Goal: Find specific page/section: Find specific page/section

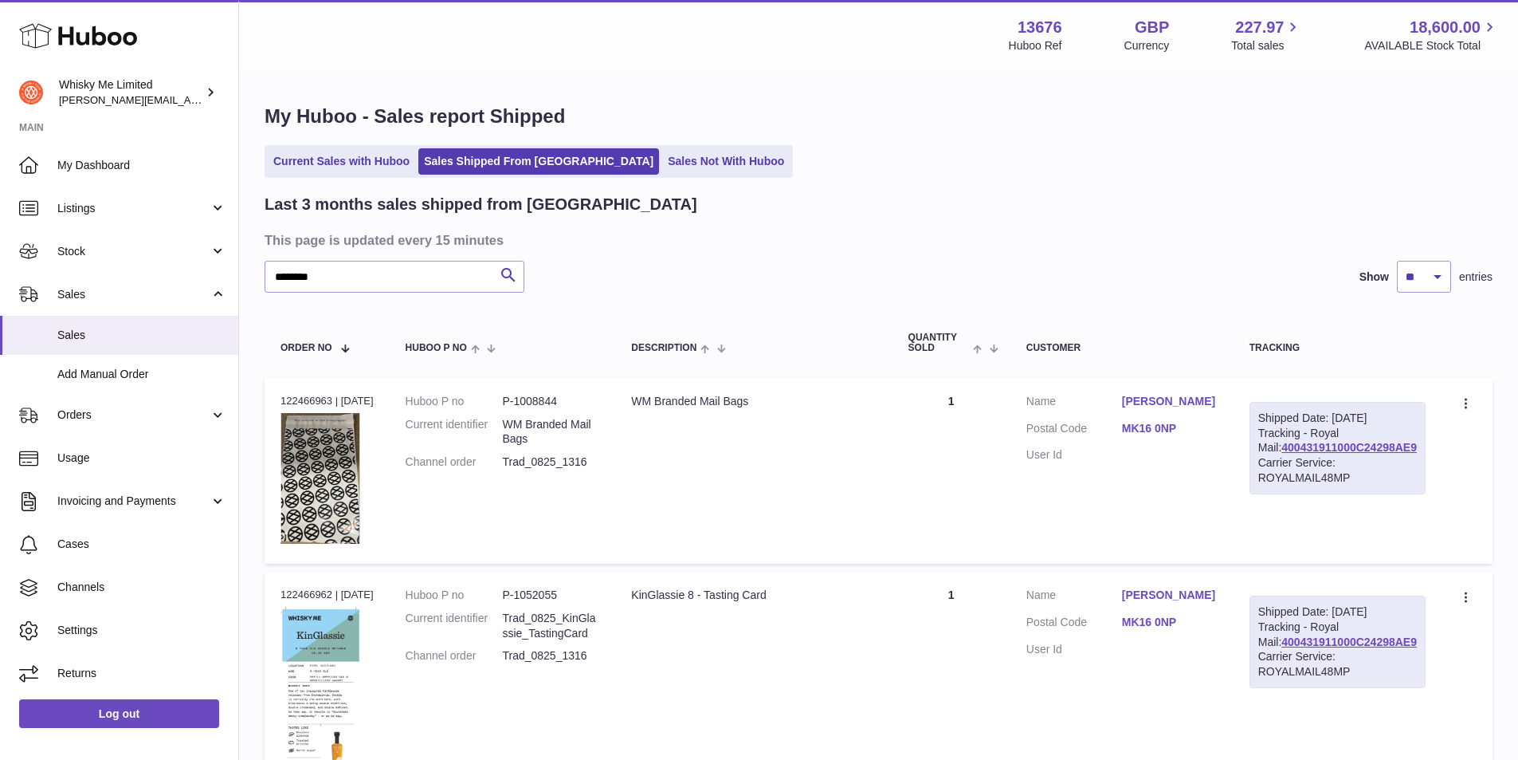
drag, startPoint x: 360, startPoint y: 290, endPoint x: 262, endPoint y: 289, distance: 98.0
click at [398, 150] on link "Current Sales with Huboo" at bounding box center [341, 161] width 147 height 26
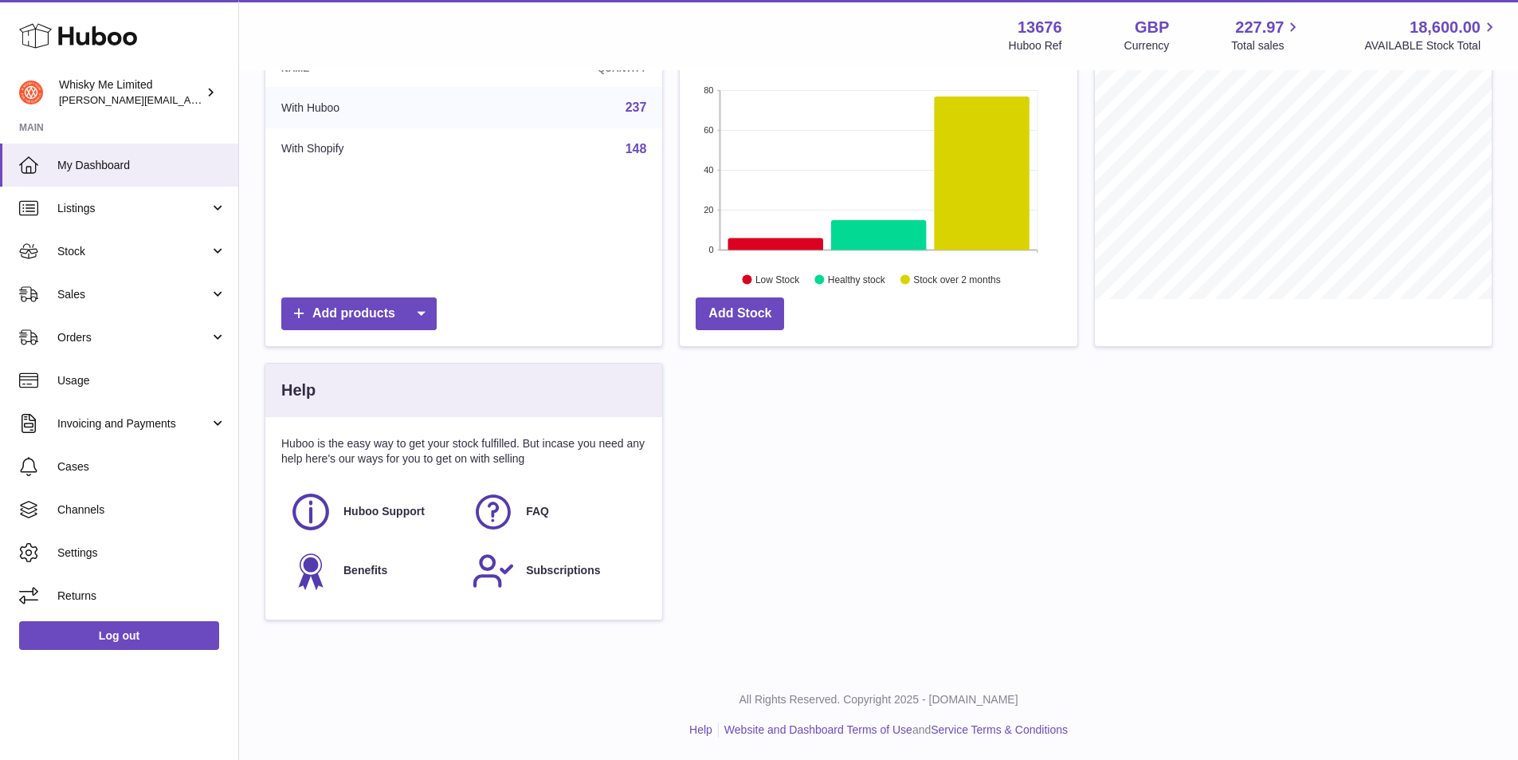
scroll to position [241, 0]
click at [603, 324] on div "Add products" at bounding box center [463, 312] width 365 height 33
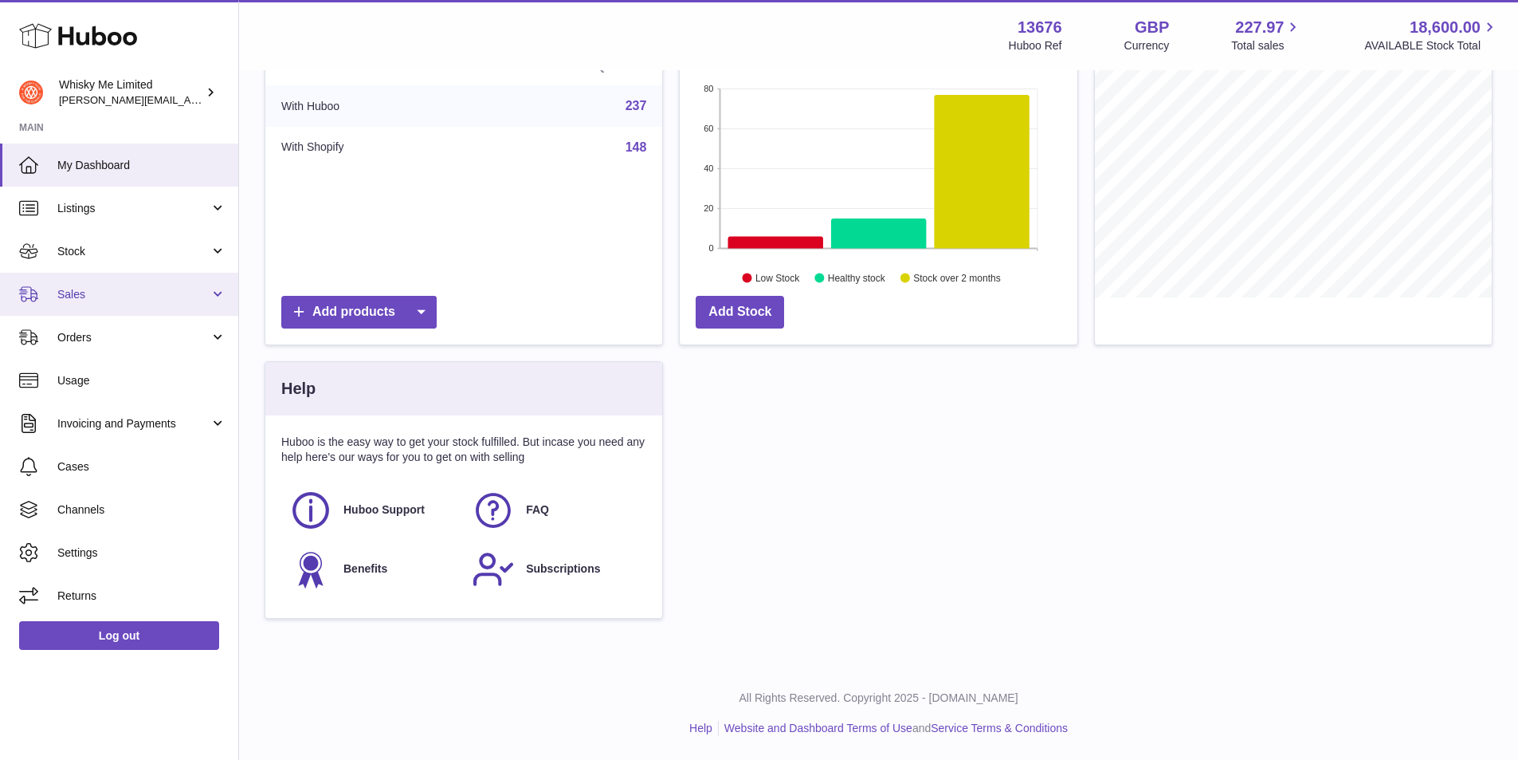
click at [79, 301] on span "Sales" at bounding box center [133, 294] width 152 height 15
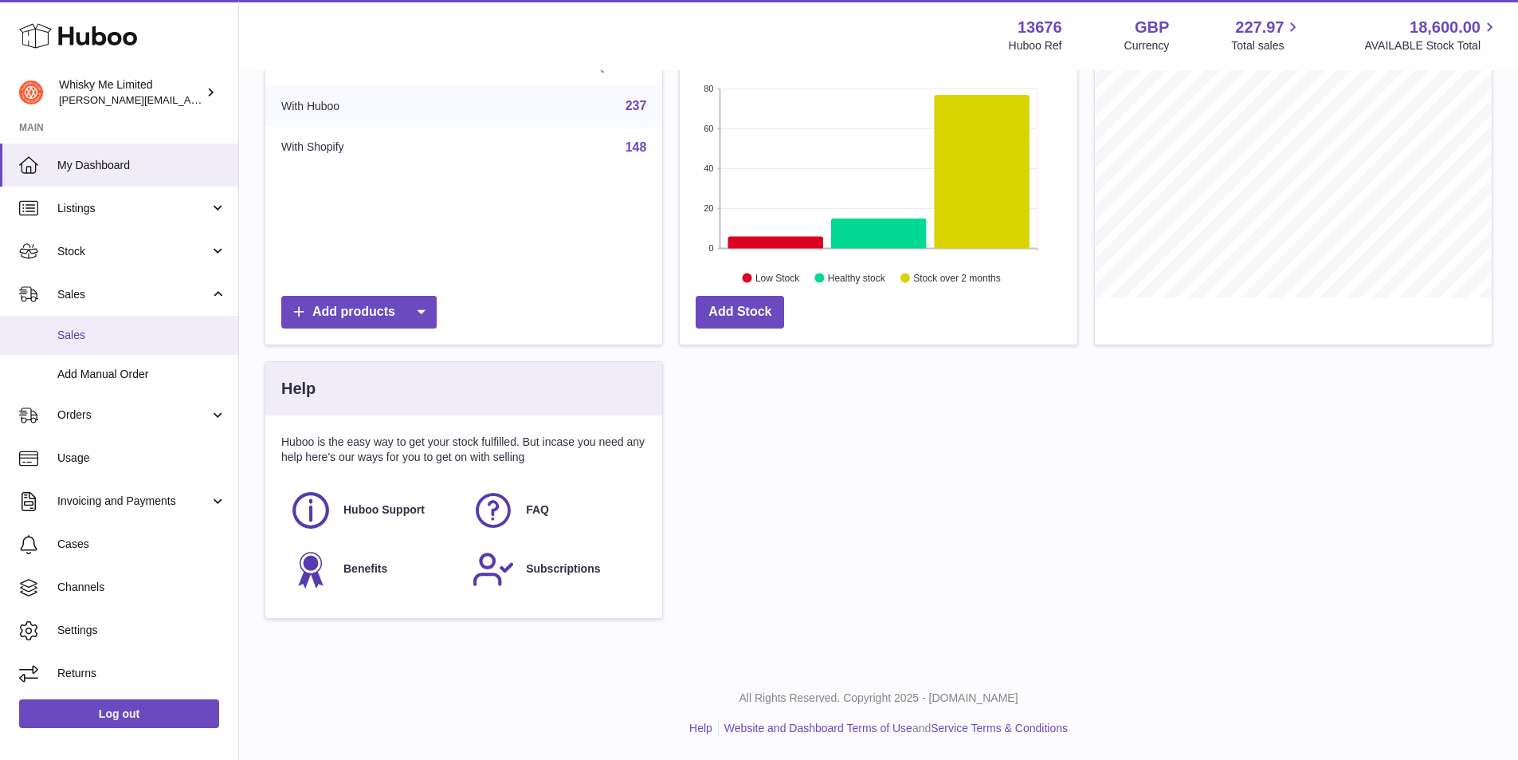
click at [142, 337] on span "Sales" at bounding box center [141, 335] width 169 height 15
